Goal: Navigation & Orientation: Find specific page/section

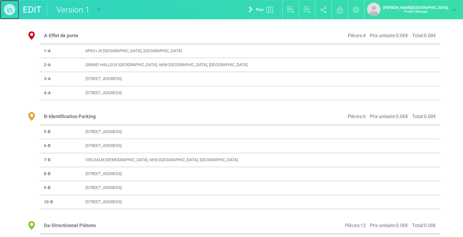
click at [11, 10] on img at bounding box center [9, 9] width 19 height 19
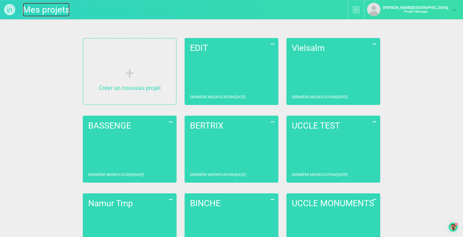
click at [27, 8] on link "Mes projets" at bounding box center [46, 10] width 47 height 14
click at [7, 11] on img at bounding box center [9, 9] width 19 height 19
click at [13, 8] on img at bounding box center [9, 9] width 19 height 19
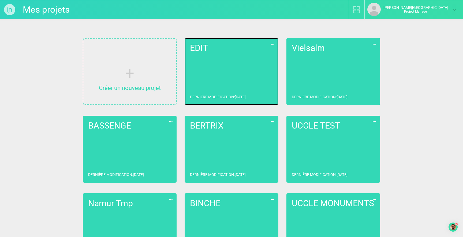
click at [246, 69] on link "EDIT Dernière modification : [DATE]" at bounding box center [232, 71] width 94 height 67
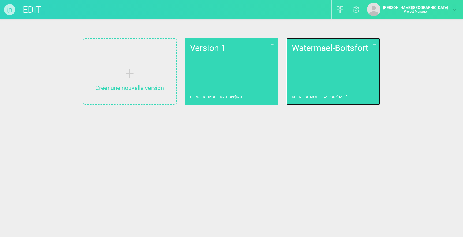
click at [351, 62] on link "Watermael-Boitsfort Dernière modification : [DATE]" at bounding box center [333, 71] width 94 height 67
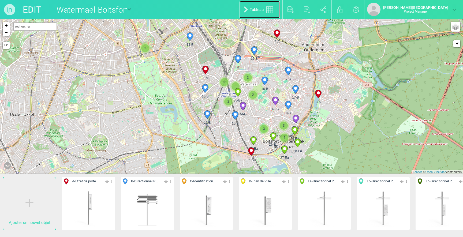
click at [276, 10] on link "Tableau" at bounding box center [260, 9] width 40 height 17
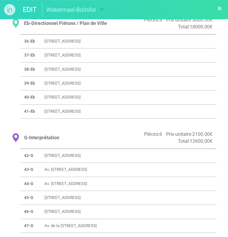
scroll to position [682, 0]
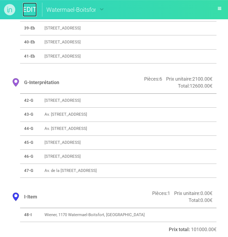
click at [29, 10] on link "EDIT" at bounding box center [30, 10] width 14 height 14
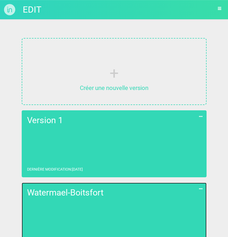
click at [80, 203] on link "Watermael-Boitsfort Dernière modification : [DATE]" at bounding box center [114, 216] width 185 height 67
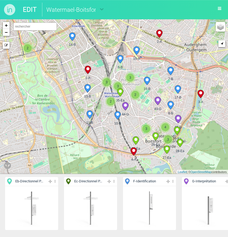
scroll to position [0, 371]
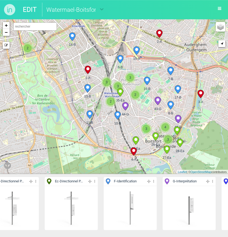
click at [223, 10] on button "button" at bounding box center [219, 8] width 9 height 10
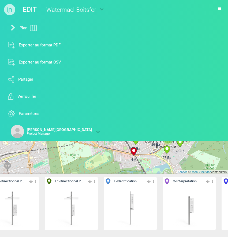
click at [221, 9] on icon "button" at bounding box center [219, 8] width 3 height 4
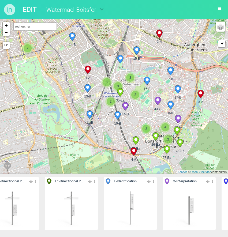
click at [221, 9] on icon "button" at bounding box center [219, 8] width 3 height 4
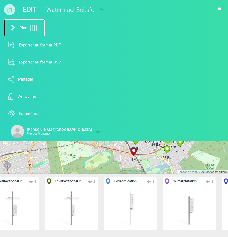
click at [31, 26] on img at bounding box center [33, 28] width 7 height 7
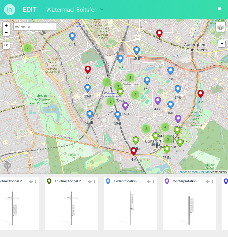
click at [219, 10] on icon "button" at bounding box center [219, 8] width 3 height 4
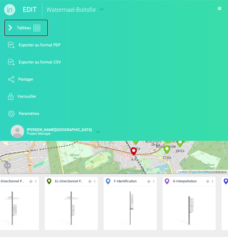
click at [17, 28] on link "Tableau" at bounding box center [26, 27] width 44 height 17
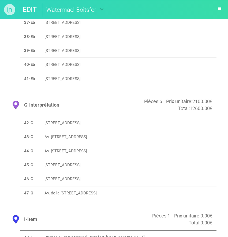
scroll to position [682, 0]
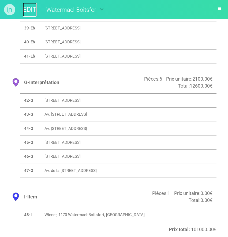
click at [29, 10] on link "EDIT" at bounding box center [30, 10] width 14 height 14
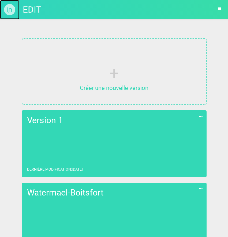
click at [15, 10] on img at bounding box center [9, 9] width 19 height 19
